Goal: Entertainment & Leisure: Consume media (video, audio)

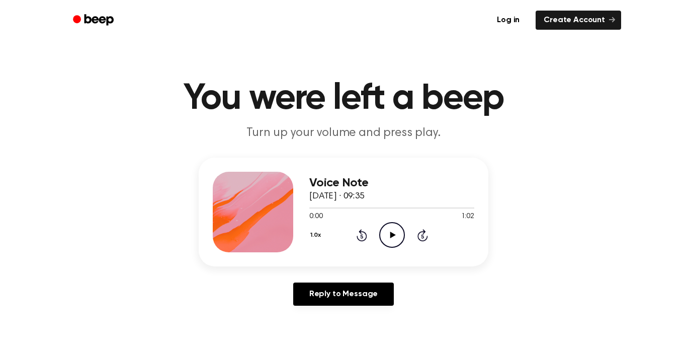
click at [390, 222] on icon "Play Audio" at bounding box center [392, 235] width 26 height 26
click at [385, 230] on icon "Play Audio" at bounding box center [392, 235] width 26 height 26
click at [389, 229] on icon "Pause Audio" at bounding box center [392, 235] width 26 height 26
click at [394, 237] on icon "Play Audio" at bounding box center [392, 235] width 26 height 26
click at [392, 230] on icon "Pause Audio" at bounding box center [392, 235] width 26 height 26
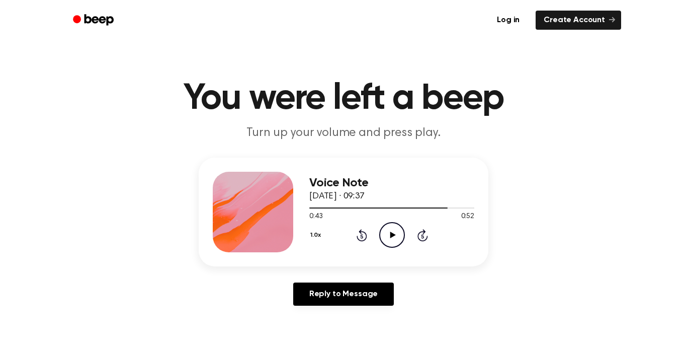
click at [386, 230] on icon "Play Audio" at bounding box center [392, 235] width 26 height 26
